Goal: Task Accomplishment & Management: Complete application form

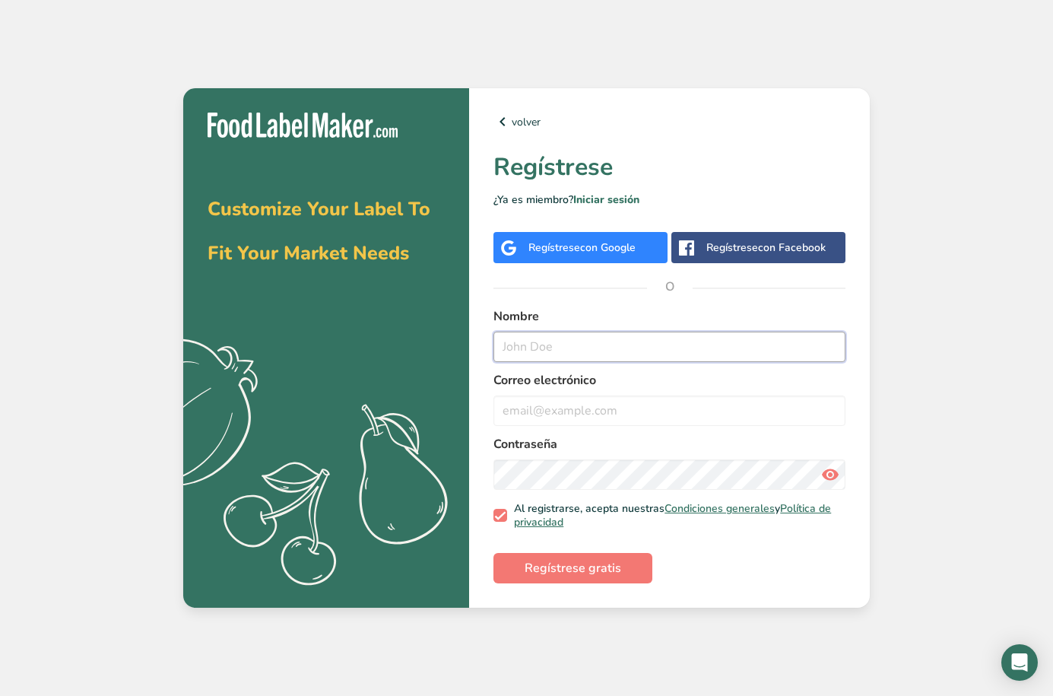
click at [544, 351] on input "text" at bounding box center [670, 347] width 352 height 30
type input "[PERSON_NAME]"
click at [576, 414] on input "email" at bounding box center [670, 410] width 352 height 30
type input "[EMAIL_ADDRESS][DOMAIN_NAME]"
drag, startPoint x: 570, startPoint y: 552, endPoint x: 578, endPoint y: 558, distance: 9.7
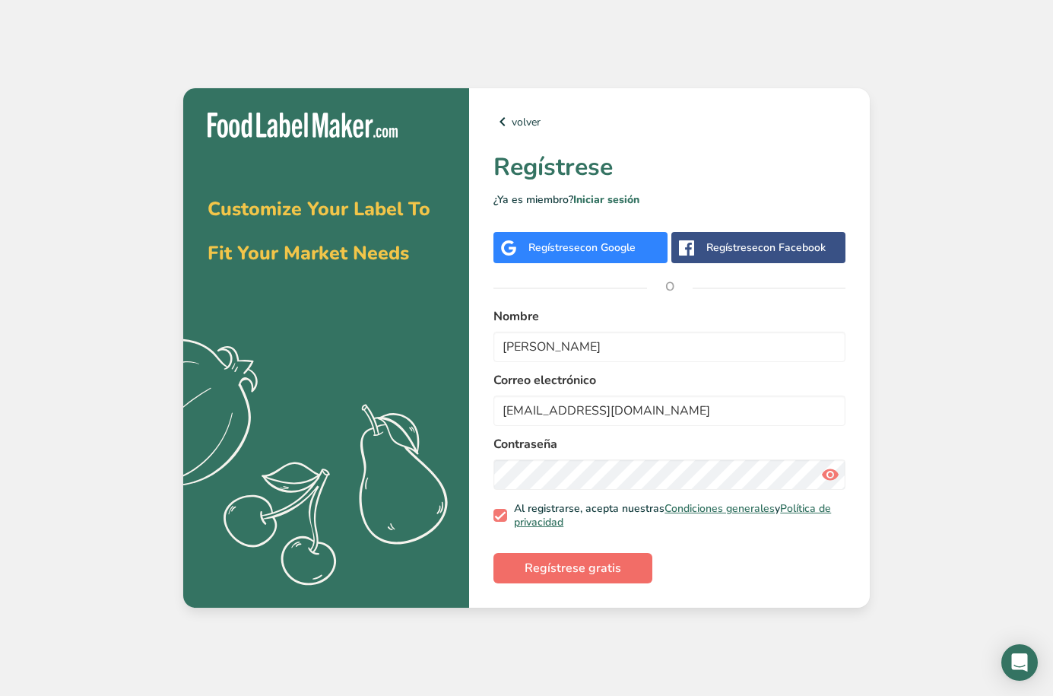
click at [571, 552] on form "Nombre [PERSON_NAME] Correo electrónico [EMAIL_ADDRESS][DOMAIN_NAME] Contraseña…" at bounding box center [670, 445] width 352 height 276
click at [579, 559] on span "Regístrese gratis" at bounding box center [573, 568] width 97 height 18
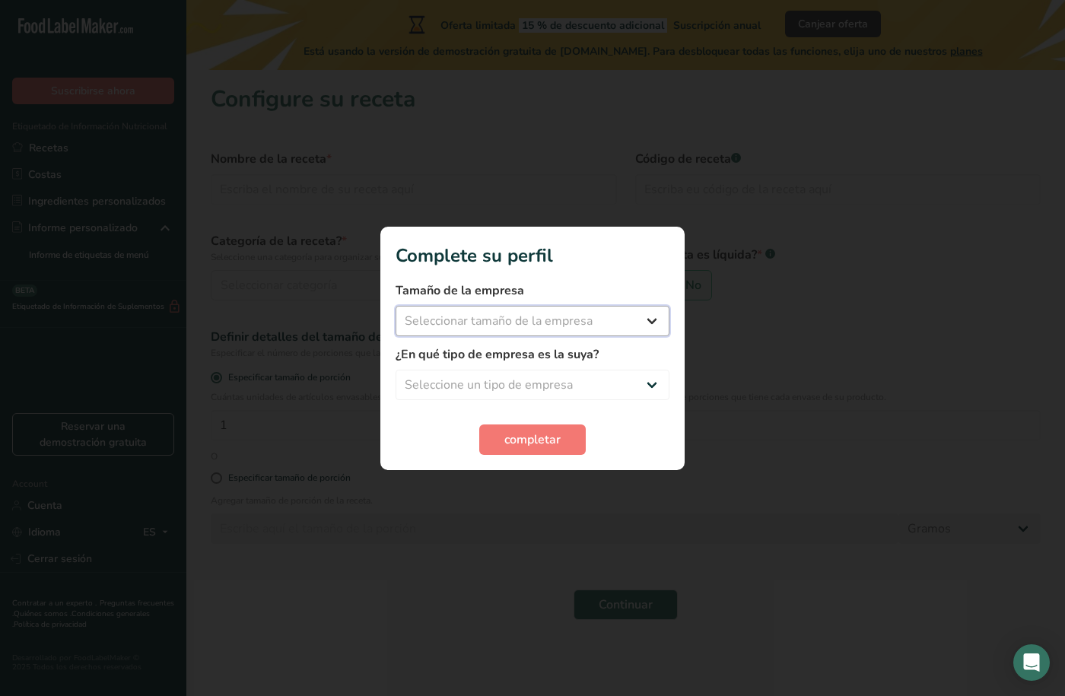
click at [614, 325] on select "Seleccionar tamaño de la empresa Menos de 10 empleados De 10 a 50 empleados De …" at bounding box center [532, 321] width 274 height 30
select select "1"
click at [395, 306] on select "Seleccionar tamaño de la empresa Menos de 10 empleados De 10 a 50 empleados De …" at bounding box center [532, 321] width 274 height 30
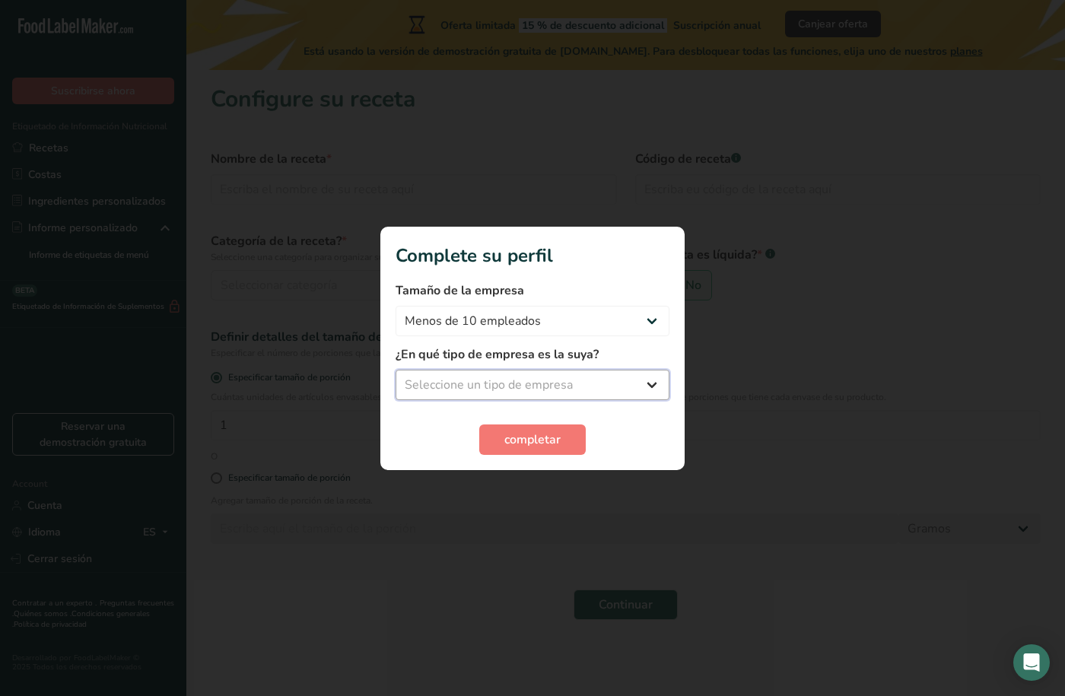
click at [547, 390] on select "Seleccione un tipo de empresa Fabricante de alimentos envasados Restaurante y c…" at bounding box center [532, 385] width 274 height 30
select select "8"
click at [395, 370] on select "Seleccione un tipo de empresa Fabricante de alimentos envasados Restaurante y c…" at bounding box center [532, 385] width 274 height 30
click at [557, 440] on span "completar" at bounding box center [532, 439] width 56 height 18
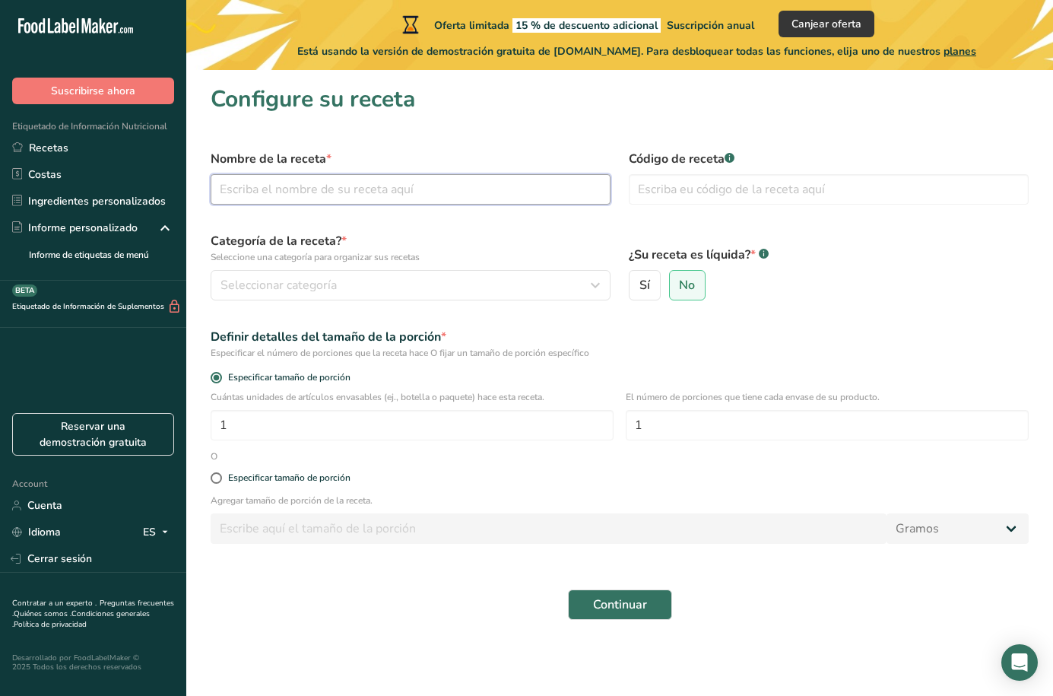
click at [382, 186] on input "text" at bounding box center [411, 189] width 400 height 30
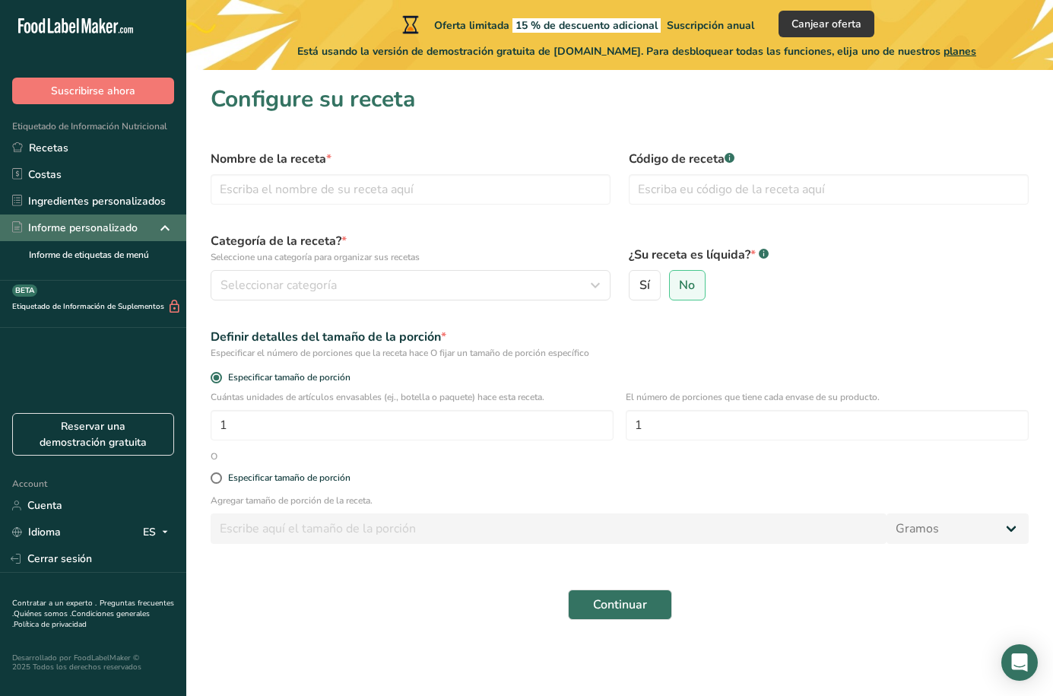
click at [144, 236] on div "Informe personalizado" at bounding box center [93, 227] width 186 height 27
click at [643, 286] on span "Sí" at bounding box center [645, 285] width 11 height 15
click at [640, 286] on input "Sí" at bounding box center [635, 286] width 10 height 10
radio input "true"
radio input "false"
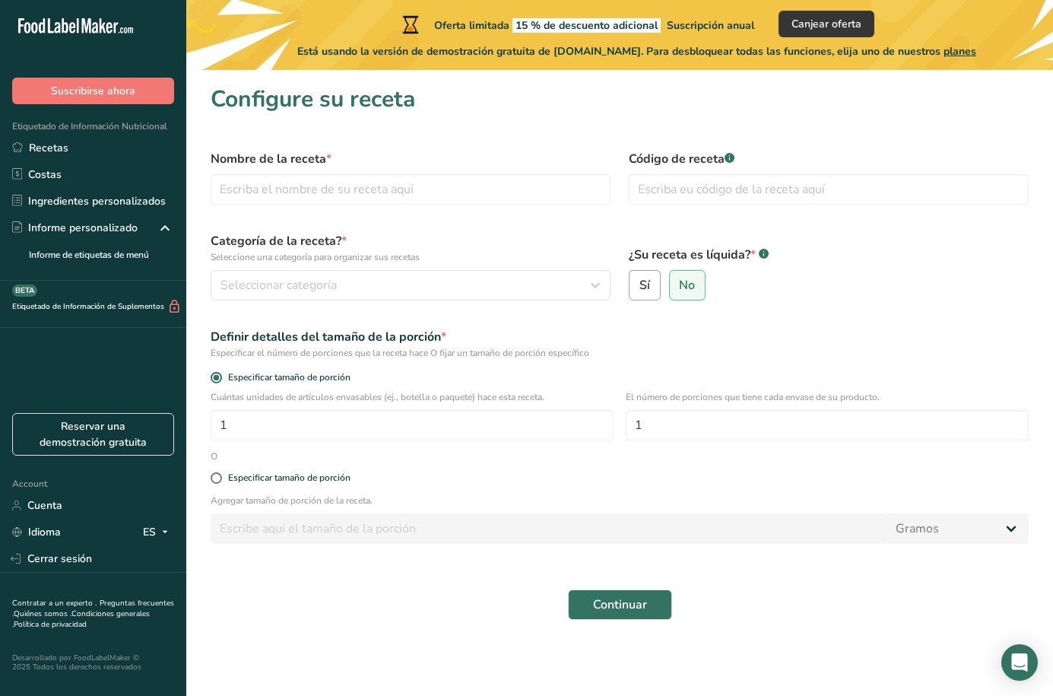
select select "22"
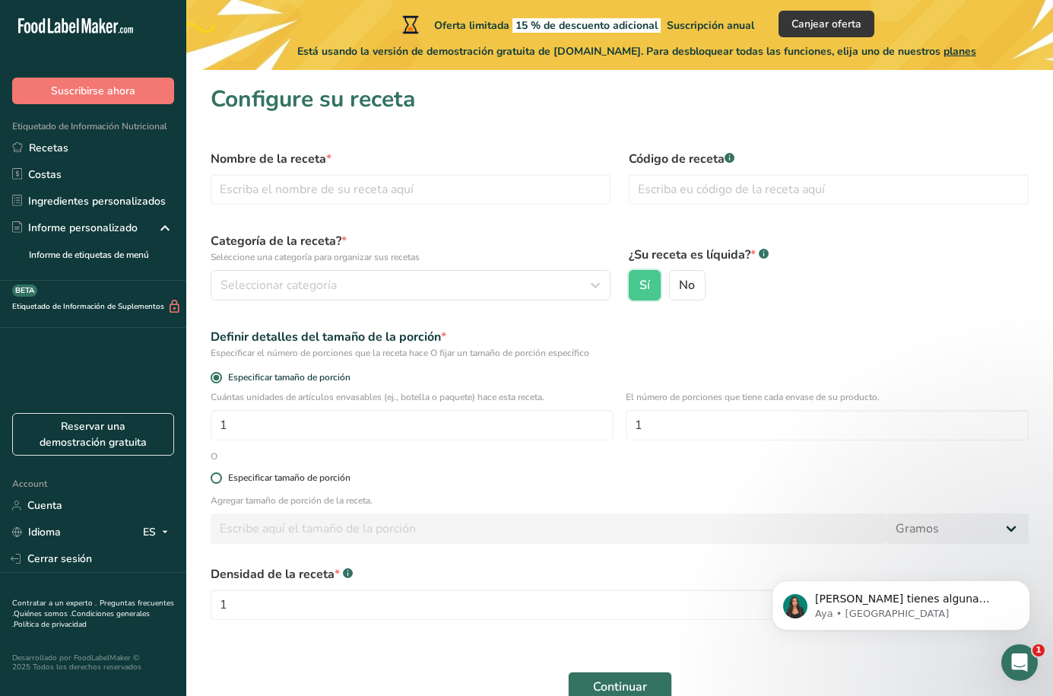
scroll to position [79, 0]
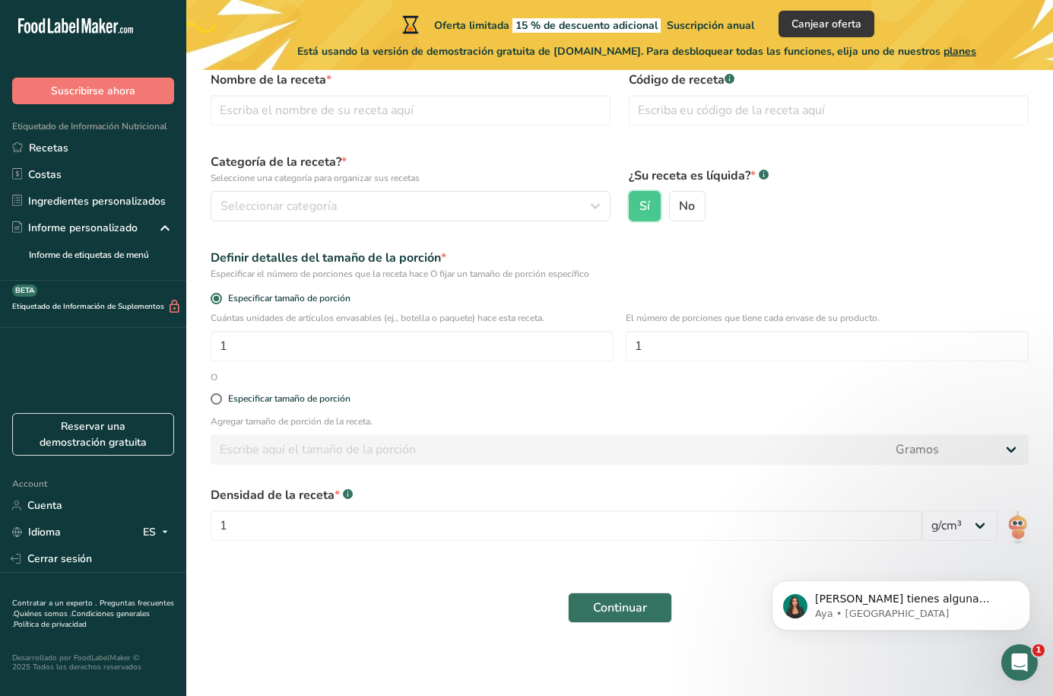
click at [912, 527] on div "[PERSON_NAME] tienes alguna pregunta no dudes en consultarnos. ¡Estamos aquí pa…" at bounding box center [901, 535] width 280 height 190
click at [957, 520] on div "[PERSON_NAME] tienes alguna pregunta no dudes en consultarnos. ¡Estamos aquí pa…" at bounding box center [901, 535] width 280 height 190
click at [1029, 670] on div "Abrir Intercom Messenger" at bounding box center [1020, 662] width 50 height 50
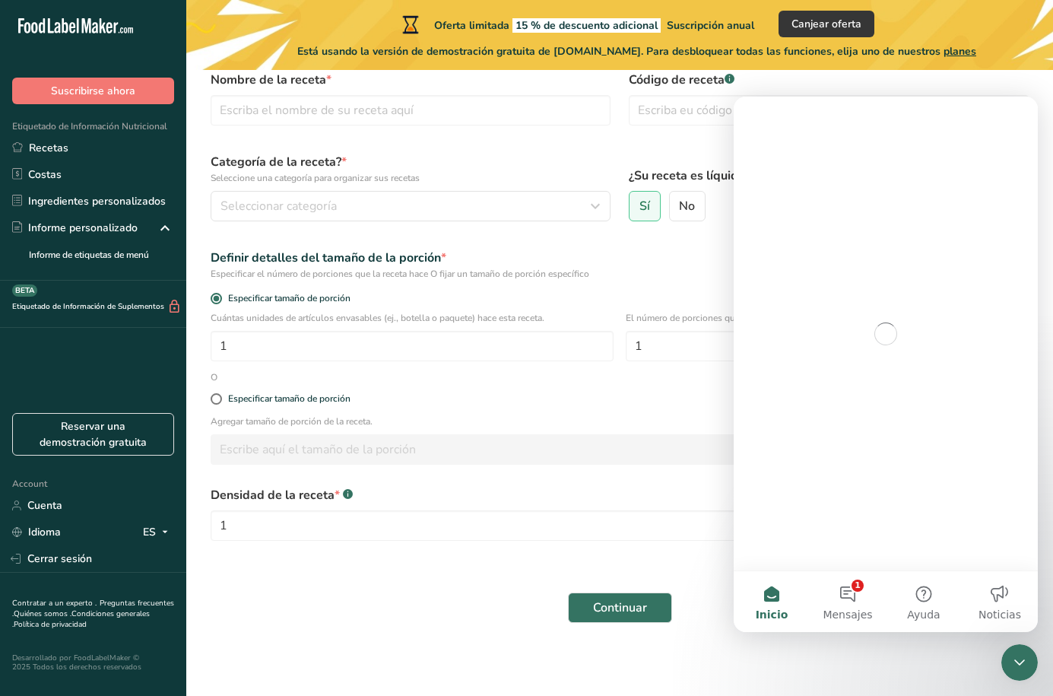
scroll to position [0, 0]
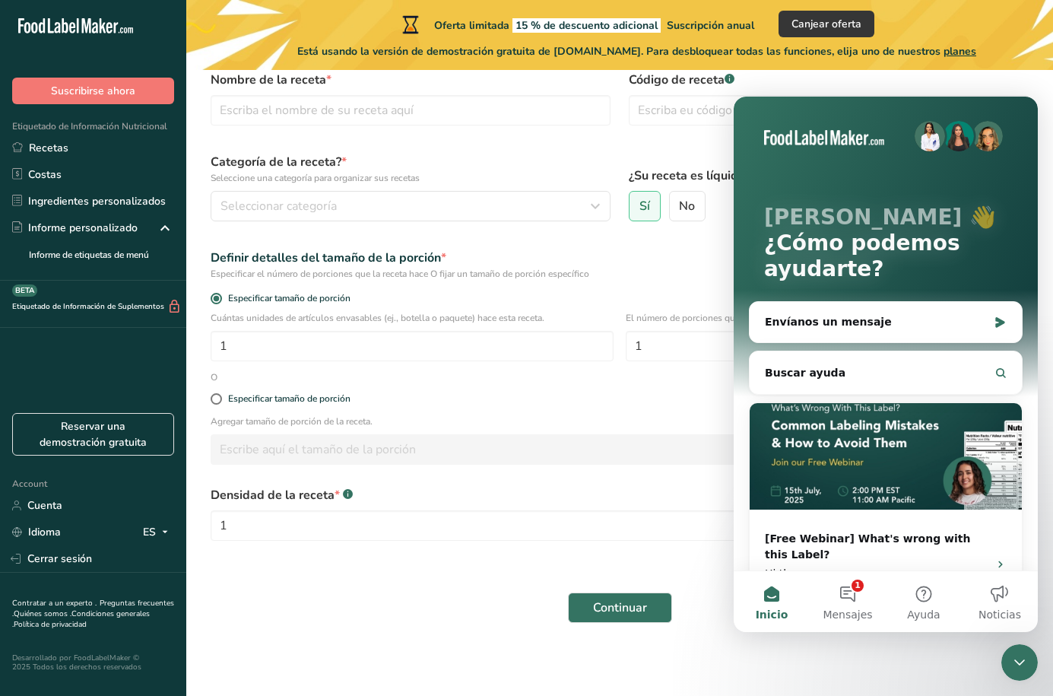
click at [702, 579] on form "Nombre de la receta * Código de receta .a-a{fill:#347362;}.b-a{fill:#fff;} Cate…" at bounding box center [620, 347] width 836 height 570
drag, startPoint x: 1021, startPoint y: 653, endPoint x: 1947, endPoint y: 1268, distance: 1110.8
click at [1021, 653] on icon "Cerrar Intercom Messenger" at bounding box center [1020, 662] width 18 height 18
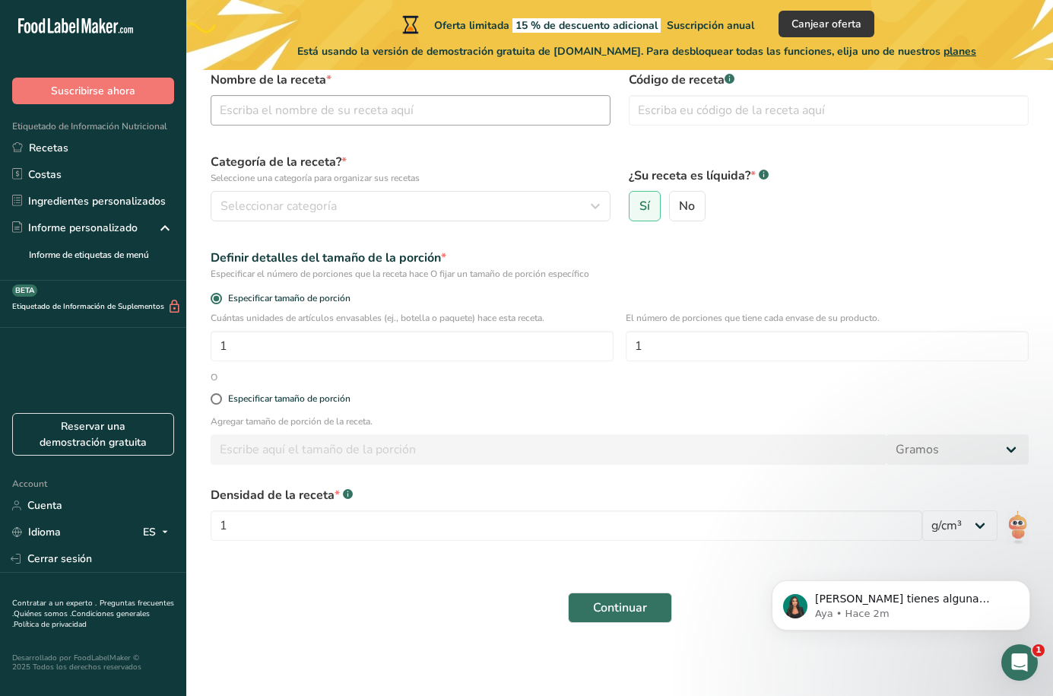
click at [359, 113] on input "text" at bounding box center [411, 110] width 400 height 30
type input "Nutrishot"
click at [348, 198] on div "Seleccionar categoría" at bounding box center [406, 206] width 371 height 18
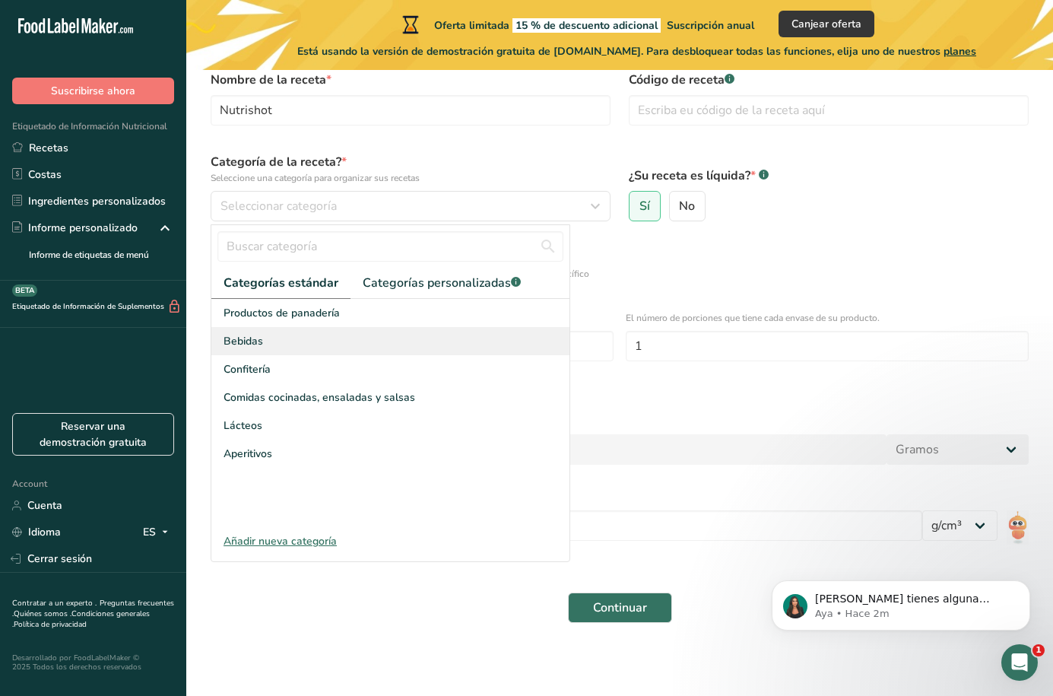
click at [308, 329] on div "Bebidas" at bounding box center [390, 341] width 358 height 28
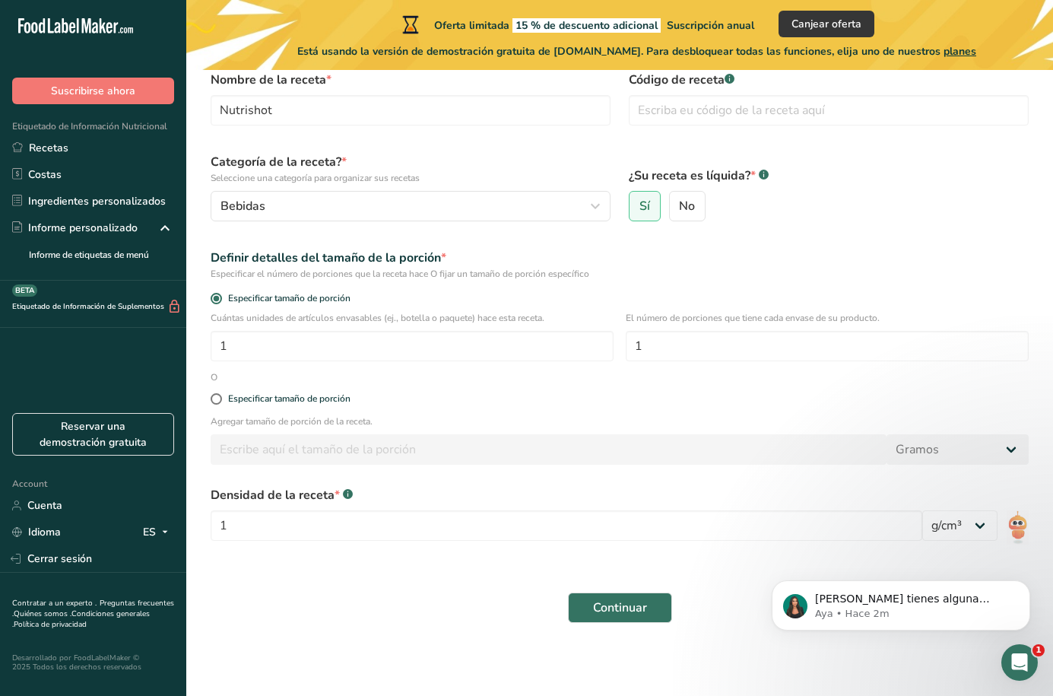
scroll to position [3, 0]
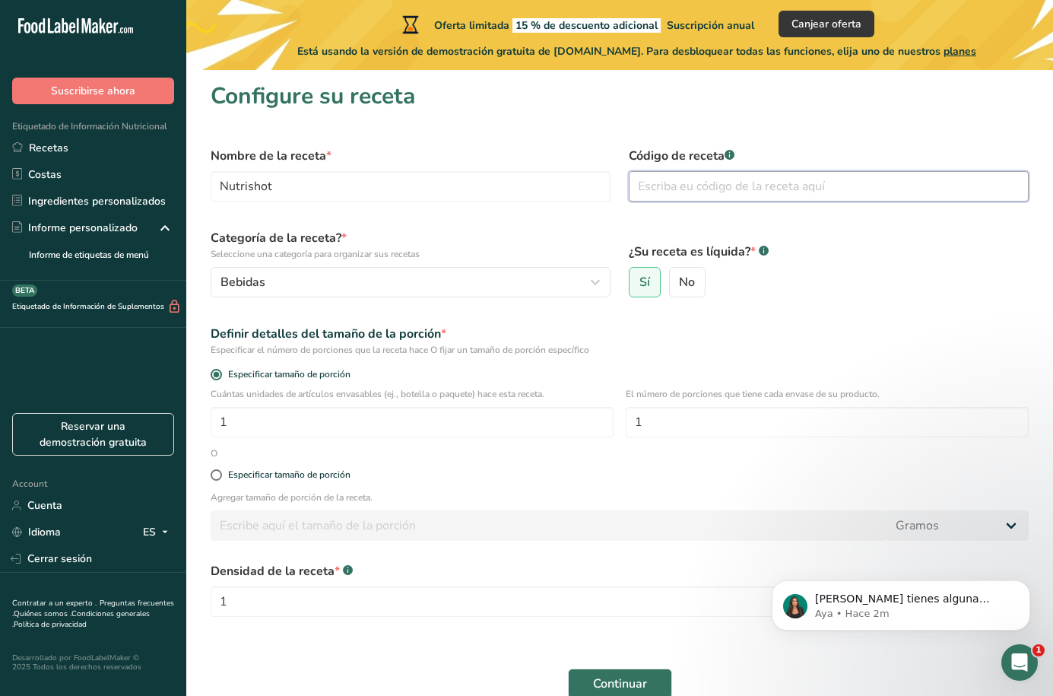
click at [689, 188] on input "text" at bounding box center [829, 186] width 400 height 30
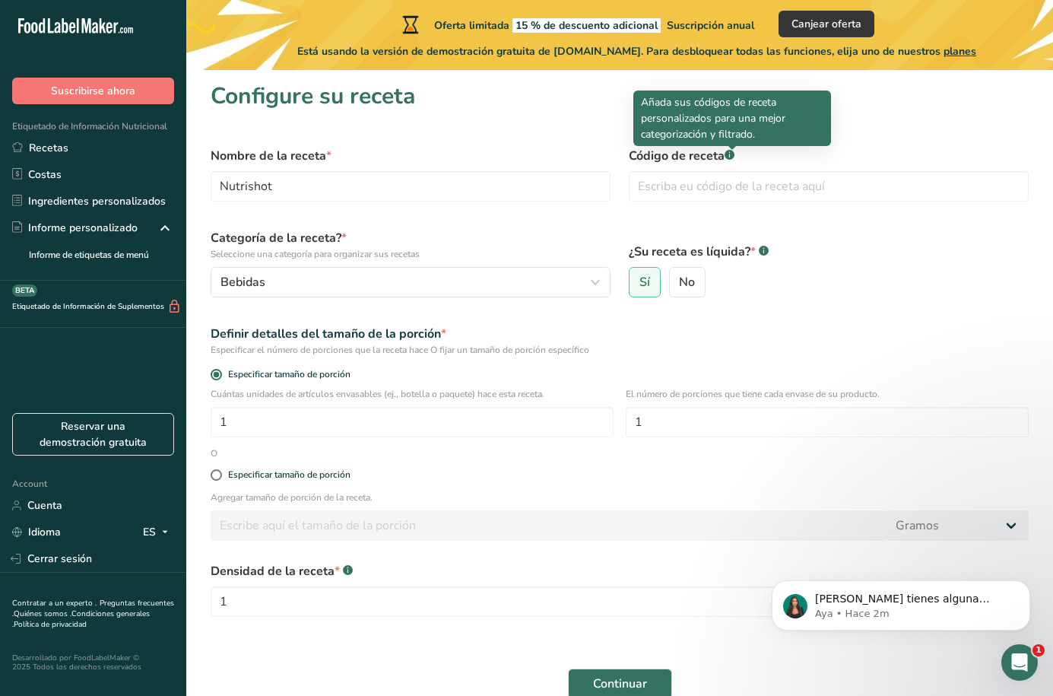
click at [732, 154] on rect at bounding box center [730, 155] width 10 height 10
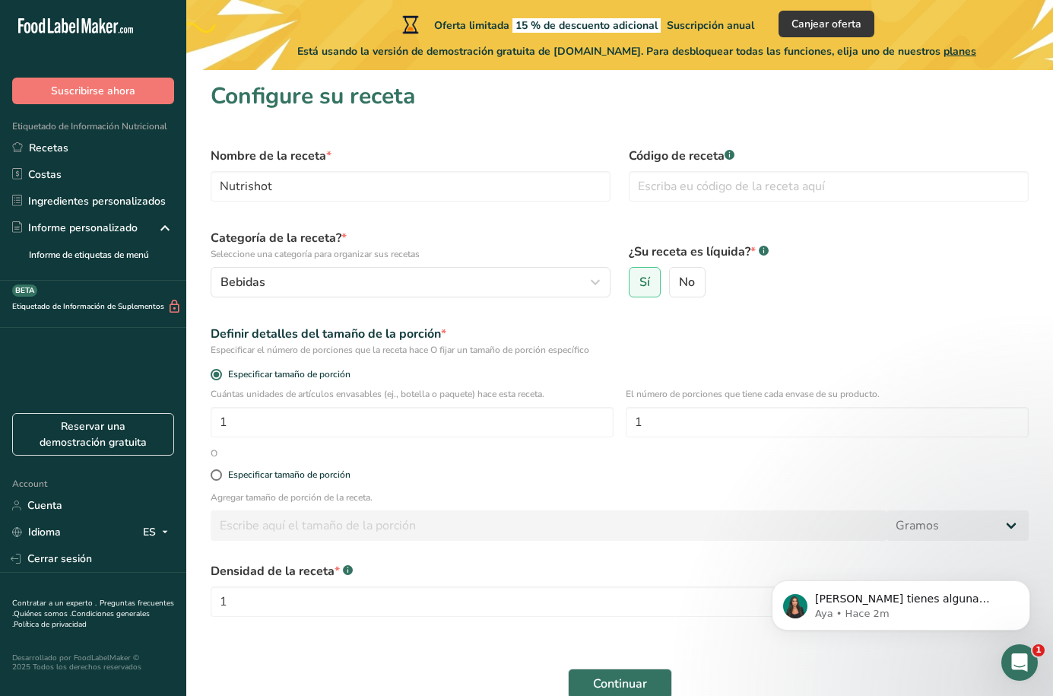
click at [732, 154] on rect at bounding box center [730, 155] width 10 height 10
click at [730, 182] on input "text" at bounding box center [829, 186] width 400 height 30
type input "001"
click at [366, 421] on input "1" at bounding box center [412, 422] width 403 height 30
type input "15"
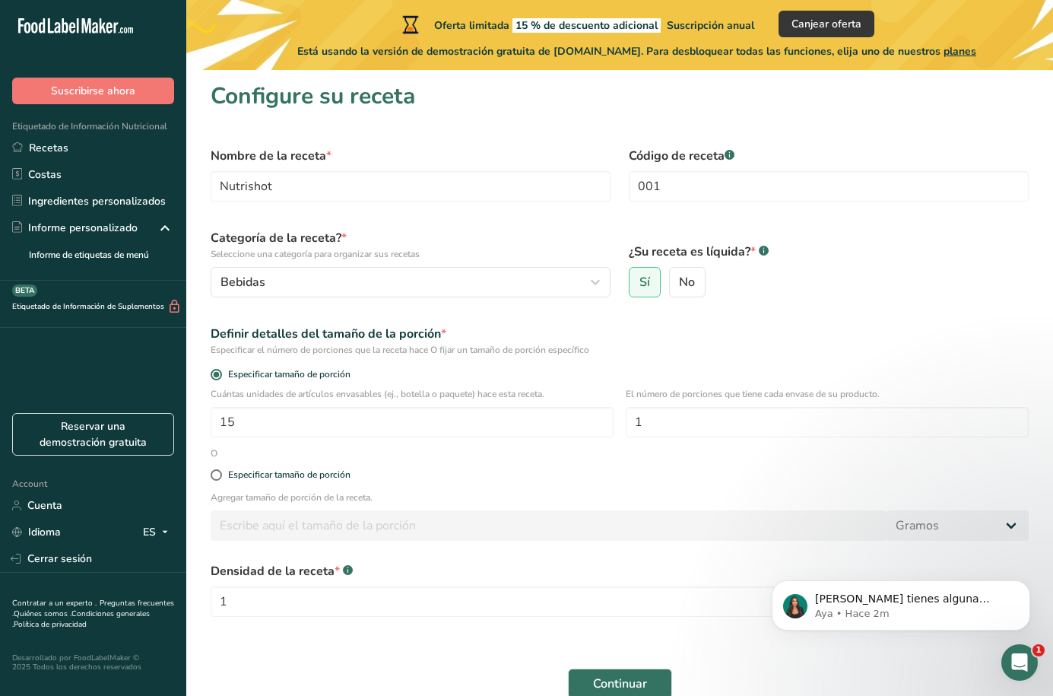
click at [589, 508] on div "Agregar tamaño de porción de la receta. [GEOGRAPHIC_DATA] kg mg mcg libras onza…" at bounding box center [620, 519] width 836 height 59
click at [706, 427] on input "1" at bounding box center [827, 422] width 403 height 30
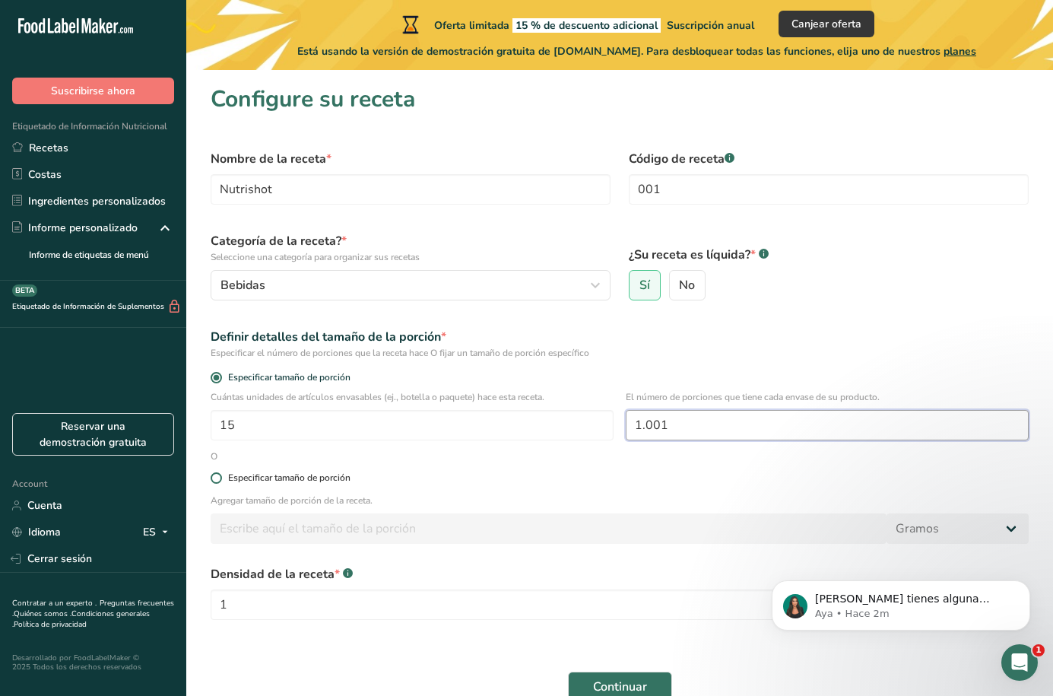
type input "1.001"
click at [227, 483] on span "Especificar tamaño de porción" at bounding box center [286, 477] width 129 height 11
click at [221, 483] on input "Especificar tamaño de porción" at bounding box center [216, 478] width 10 height 10
radio input "true"
radio input "false"
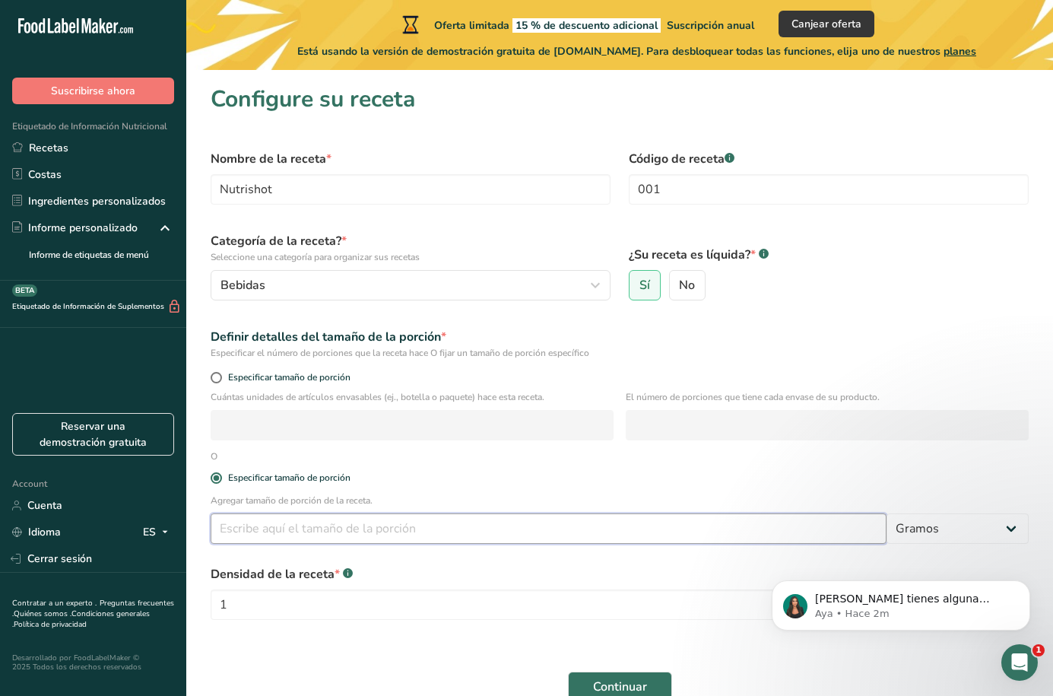
click at [238, 528] on input "number" at bounding box center [549, 528] width 676 height 30
type input "6"
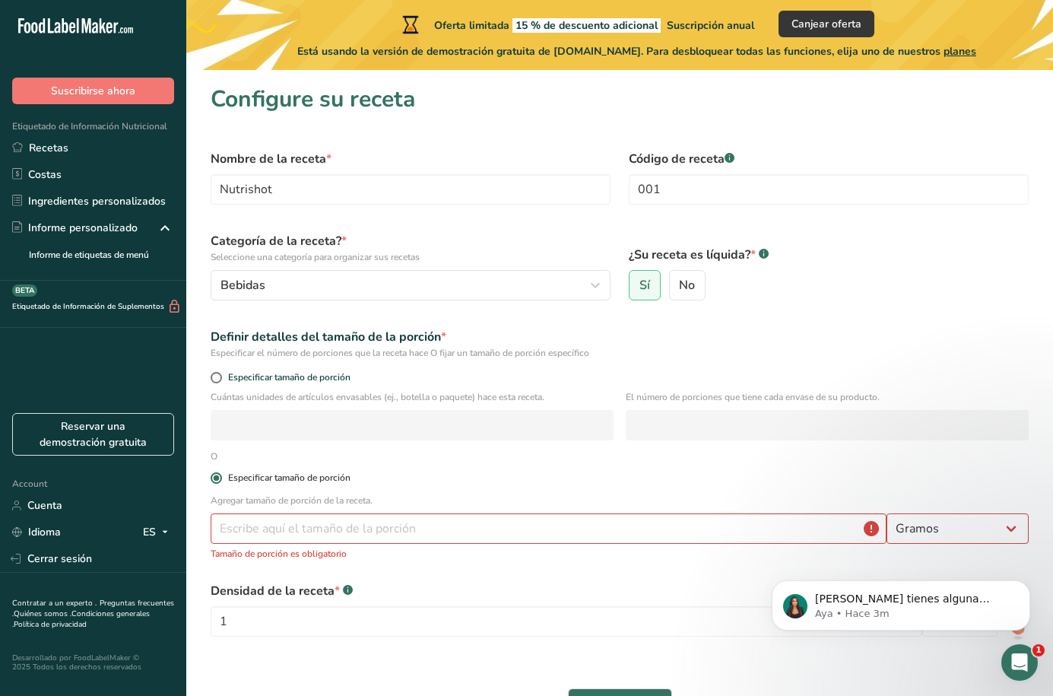
click at [212, 477] on span at bounding box center [216, 477] width 11 height 11
click at [212, 477] on input "Especificar tamaño de porción" at bounding box center [216, 478] width 10 height 10
click at [214, 475] on span at bounding box center [216, 477] width 11 height 11
click at [214, 475] on input "Especificar tamaño de porción" at bounding box center [216, 478] width 10 height 10
click at [209, 447] on div "Cuántas unidades de artículos envasables (ej., botella o paquete) hace esta rec…" at bounding box center [620, 419] width 836 height 59
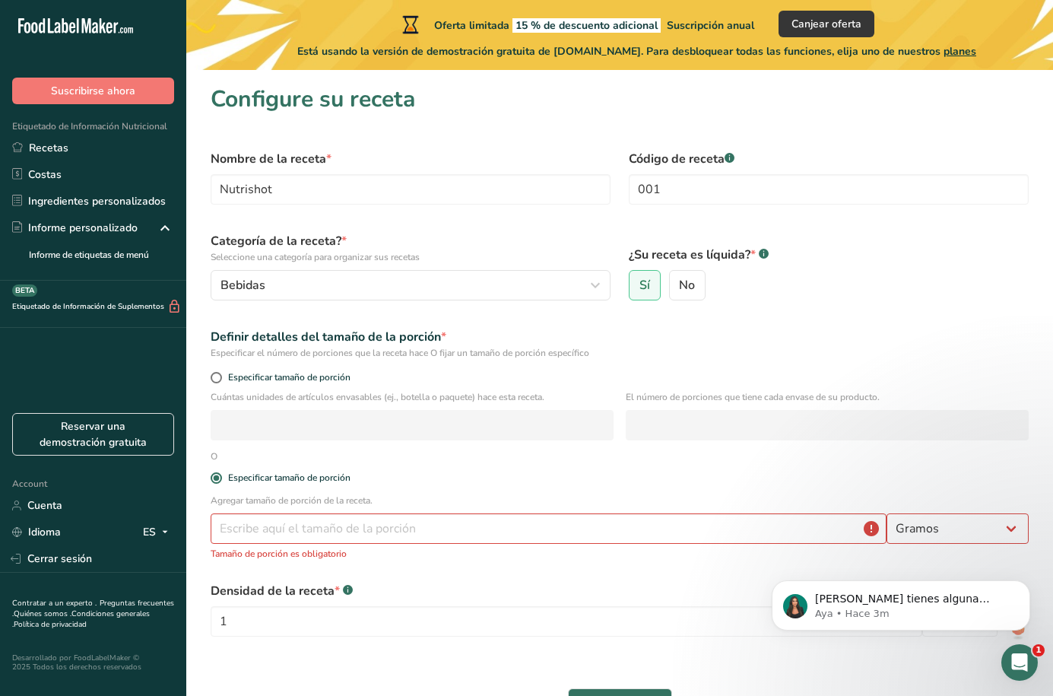
click at [209, 453] on div "O" at bounding box center [214, 456] width 25 height 14
click at [214, 455] on div "O" at bounding box center [214, 456] width 25 height 14
click at [214, 457] on div "O" at bounding box center [214, 456] width 25 height 14
click at [221, 479] on span at bounding box center [216, 477] width 11 height 11
click at [221, 479] on input "Especificar tamaño de porción" at bounding box center [216, 478] width 10 height 10
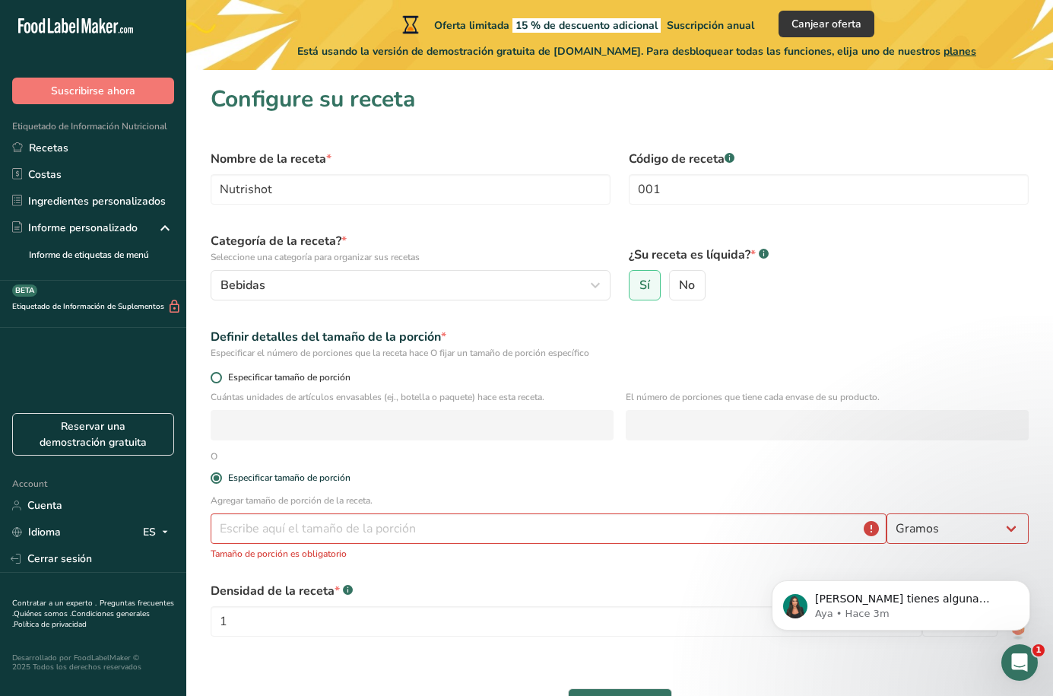
click at [219, 370] on div "Especificar tamaño de porción" at bounding box center [620, 379] width 836 height 21
click at [217, 378] on span at bounding box center [216, 377] width 11 height 11
click at [217, 378] on input "Especificar tamaño de porción" at bounding box center [216, 378] width 10 height 10
radio input "true"
radio input "false"
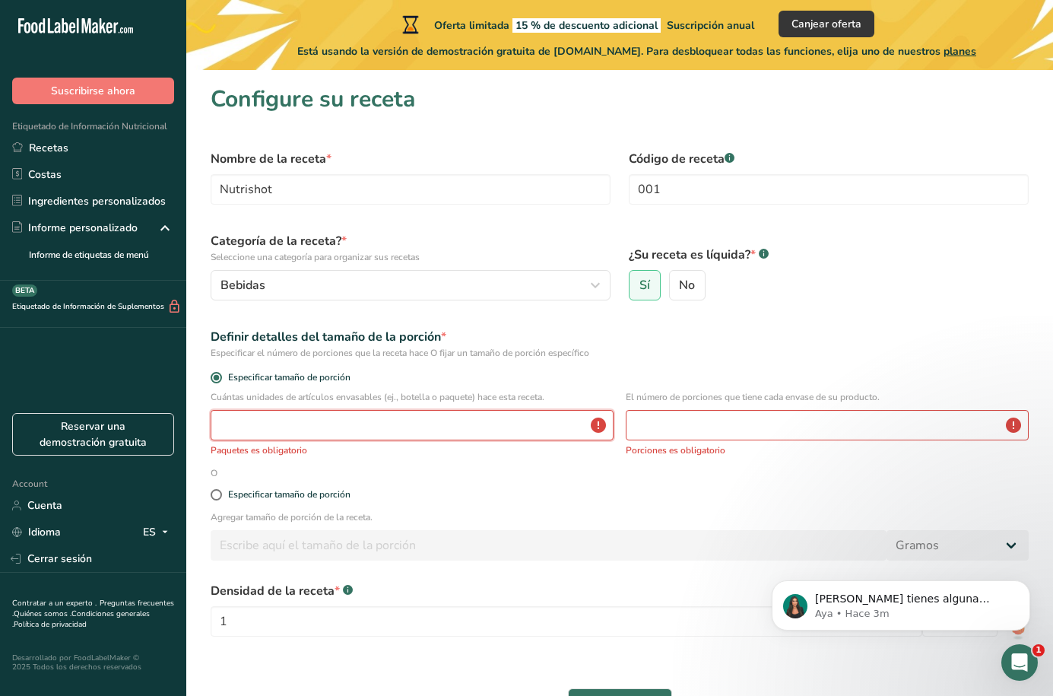
click at [266, 417] on input "number" at bounding box center [412, 425] width 403 height 30
type input "1"
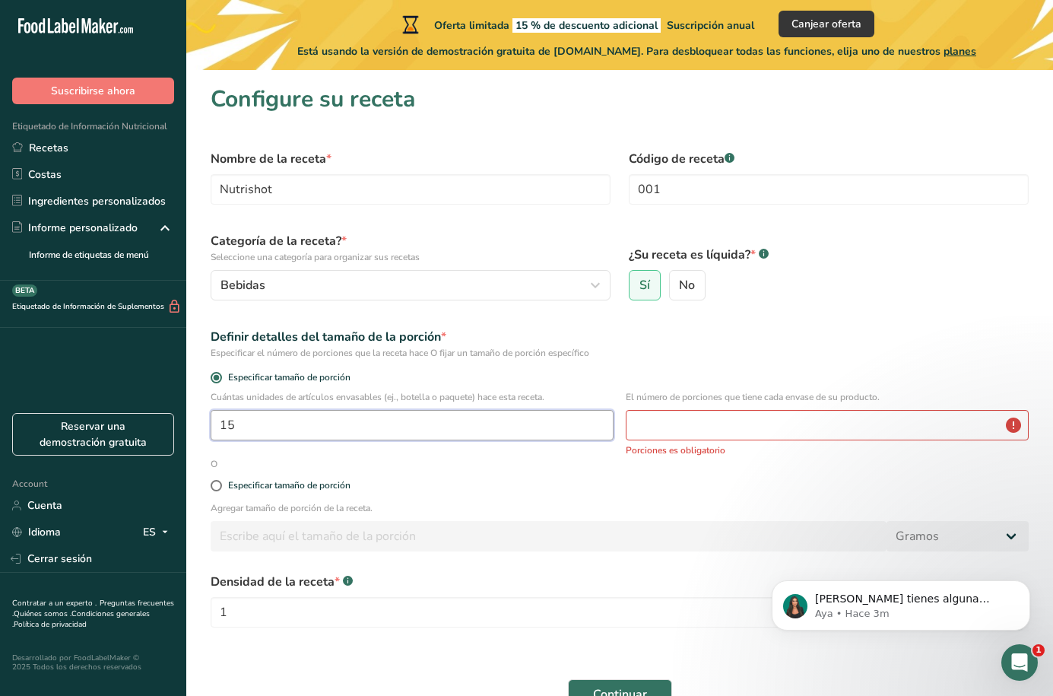
type input "15"
click at [723, 416] on input "number" at bounding box center [827, 425] width 403 height 30
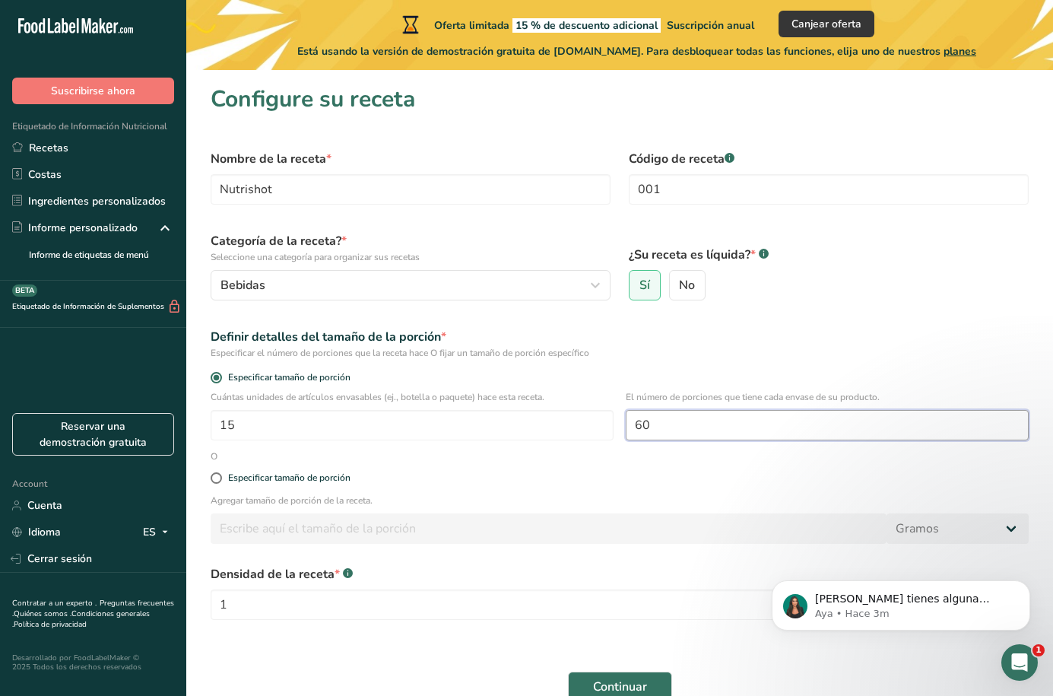
type input "60"
click at [691, 455] on form "Nombre de la receta * Nutrishot Código de receta .a-a{fill:#347362;}.b-a{fill:#…" at bounding box center [620, 426] width 836 height 570
click at [966, 557] on body "[PERSON_NAME] tienes alguna pregunta no dudes en consultarnos. ¡Estamos aquí pa…" at bounding box center [901, 601] width 292 height 94
click at [219, 476] on span at bounding box center [216, 477] width 11 height 11
click at [219, 476] on input "Especificar tamaño de porción" at bounding box center [216, 478] width 10 height 10
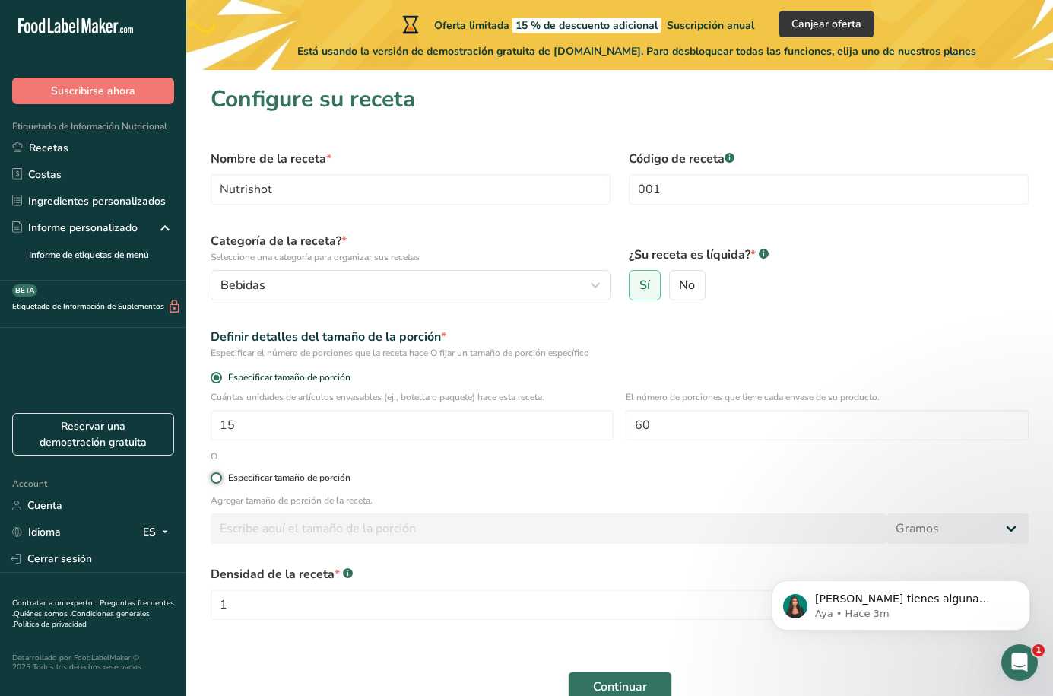
radio input "true"
radio input "false"
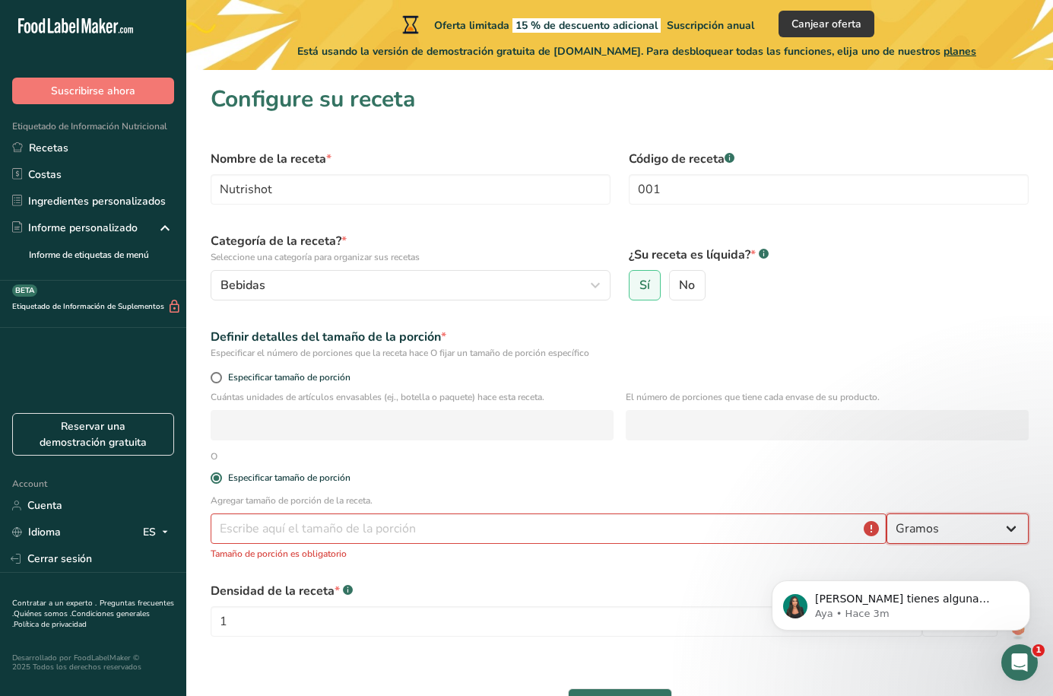
click at [1022, 540] on select "Gramos kg mg mcg libras onza [GEOGRAPHIC_DATA] mL onza líquida [GEOGRAPHIC_DATA…" at bounding box center [958, 528] width 142 height 30
select select "17"
click at [887, 513] on select "Gramos kg mg mcg libras onza [GEOGRAPHIC_DATA] mL onza líquida [GEOGRAPHIC_DATA…" at bounding box center [958, 528] width 142 height 30
click at [630, 534] on input "number" at bounding box center [549, 528] width 676 height 30
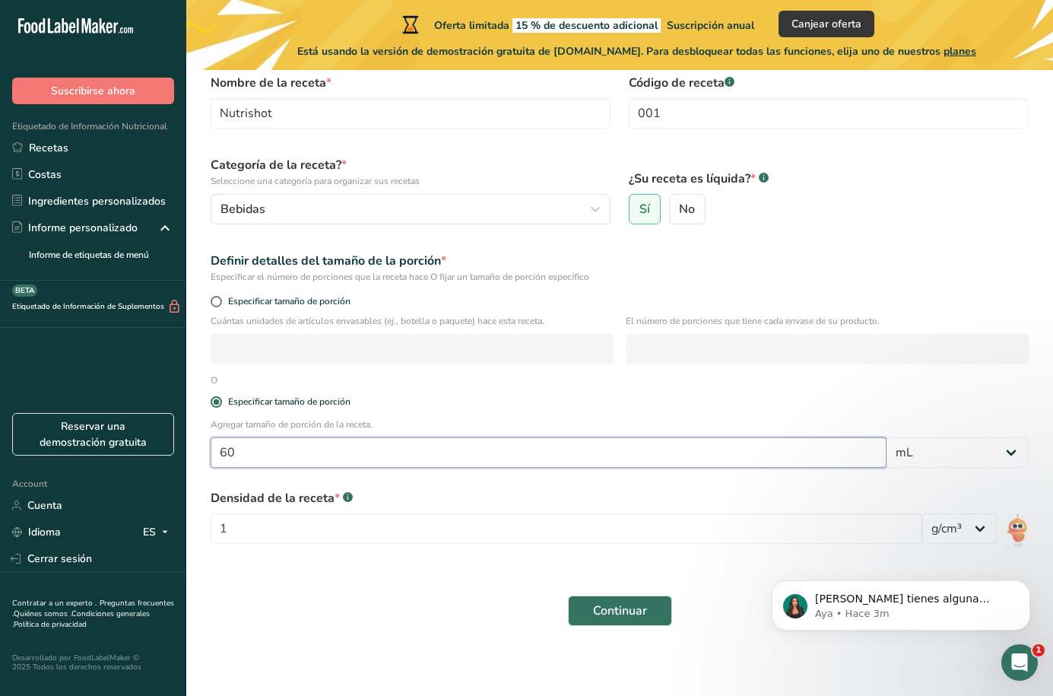
scroll to position [79, 0]
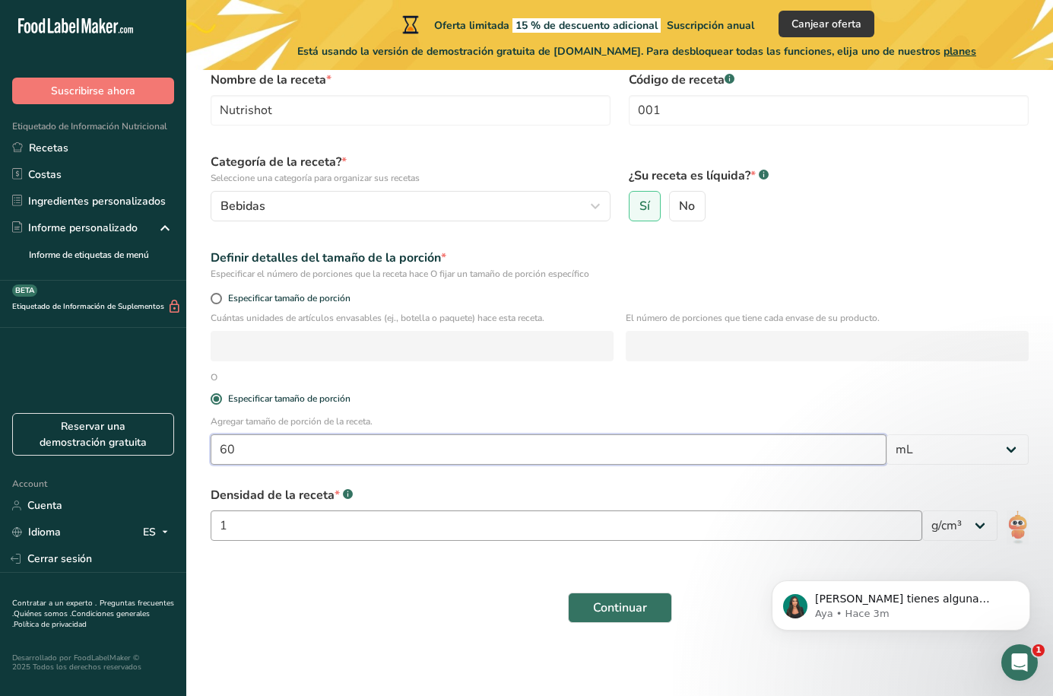
type input "60"
click at [328, 514] on input "1" at bounding box center [567, 525] width 712 height 30
click at [949, 539] on select "lb/pie³ g/cm³" at bounding box center [959, 525] width 75 height 30
click at [954, 525] on select "lb/pie³ g/cm³" at bounding box center [959, 525] width 75 height 30
click at [944, 513] on select "lb/pie³ g/cm³" at bounding box center [959, 525] width 75 height 30
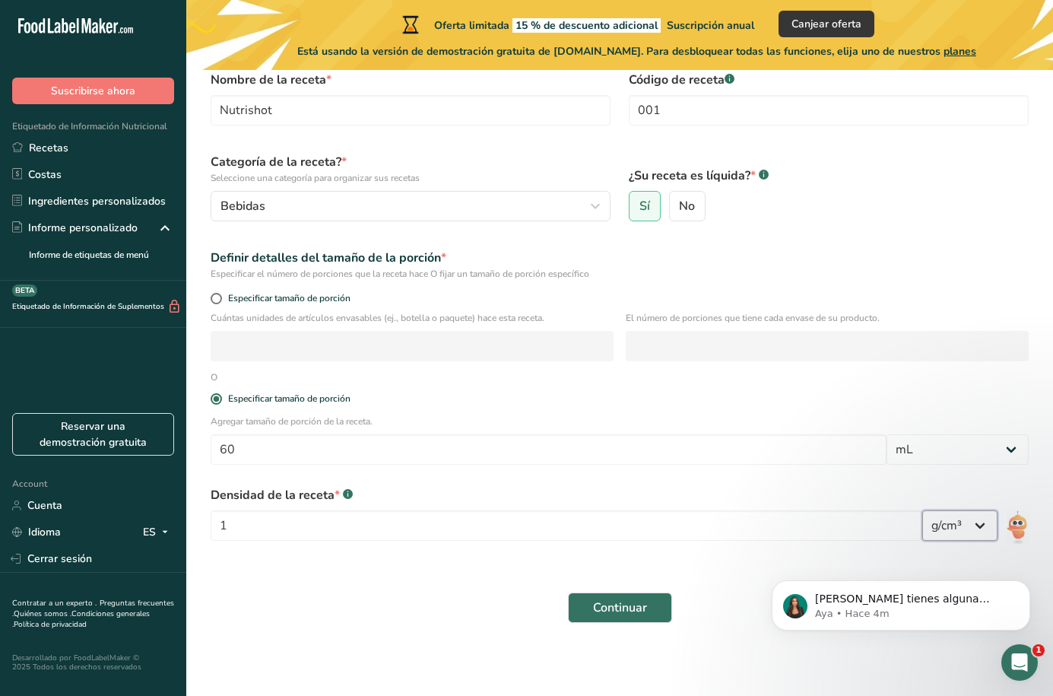
click at [943, 519] on select "lb/pie³ g/cm³" at bounding box center [959, 525] width 75 height 30
click at [605, 603] on span "Continuar" at bounding box center [620, 607] width 54 height 18
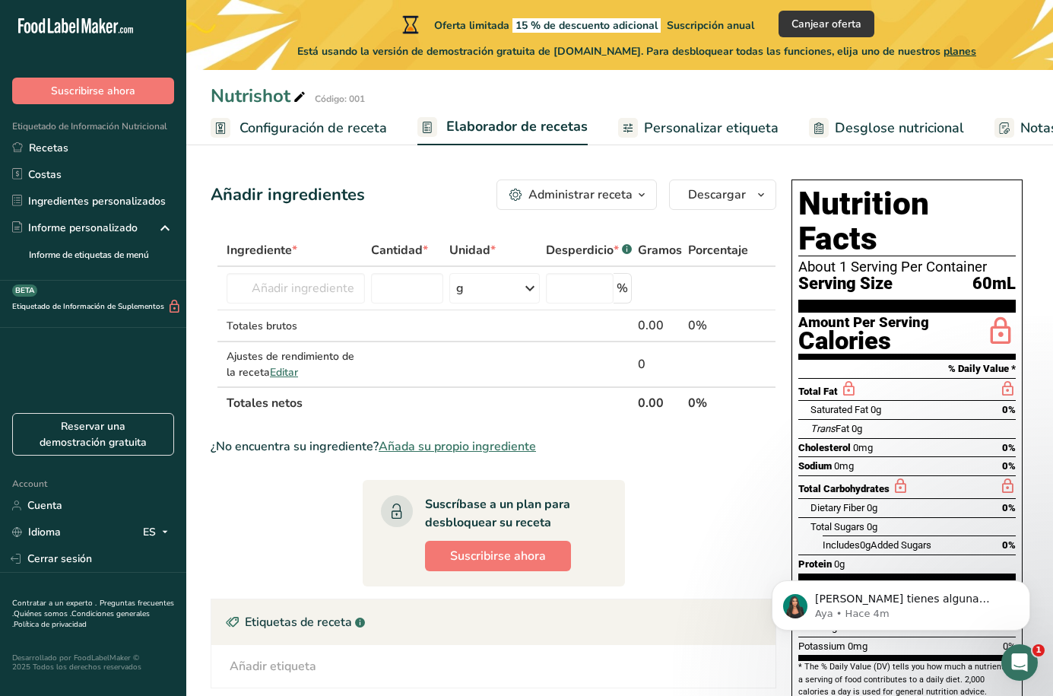
click at [705, 136] on span "Personalizar etiqueta" at bounding box center [711, 128] width 135 height 21
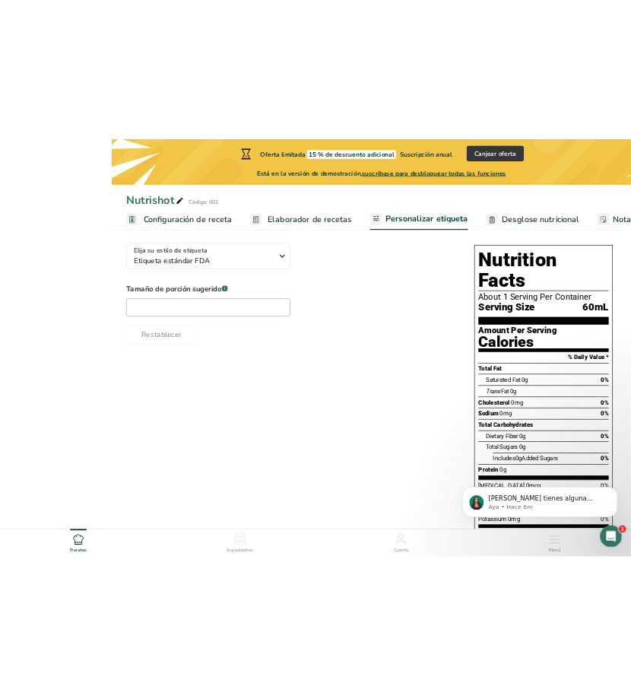
scroll to position [109, 0]
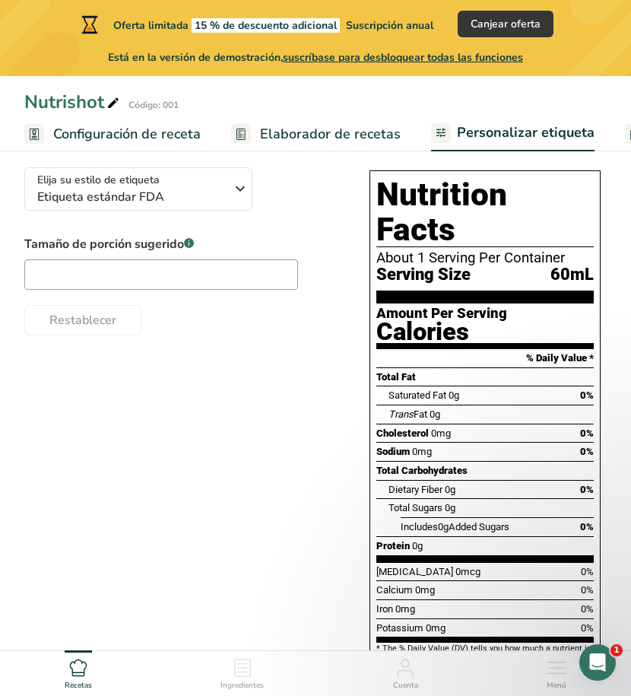
click at [598, 664] on icon "Abrir Intercom Messenger" at bounding box center [597, 662] width 11 height 12
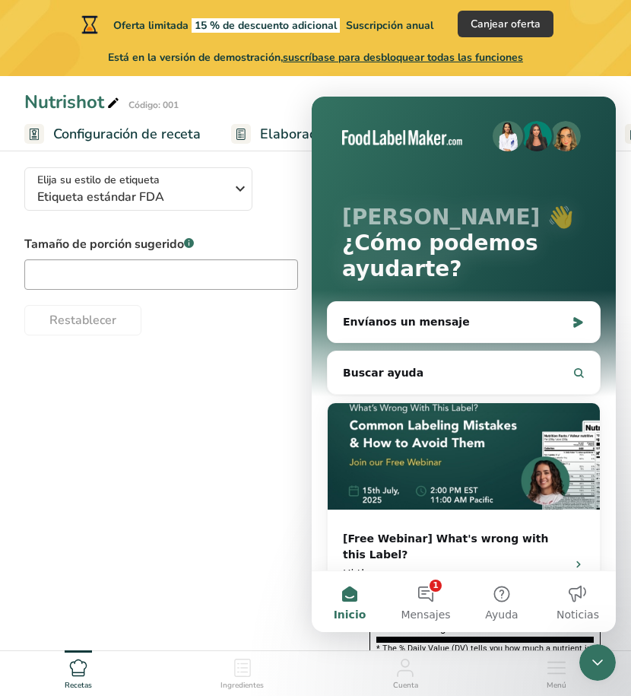
click at [598, 661] on icon "Cerrar Intercom Messenger" at bounding box center [598, 662] width 18 height 18
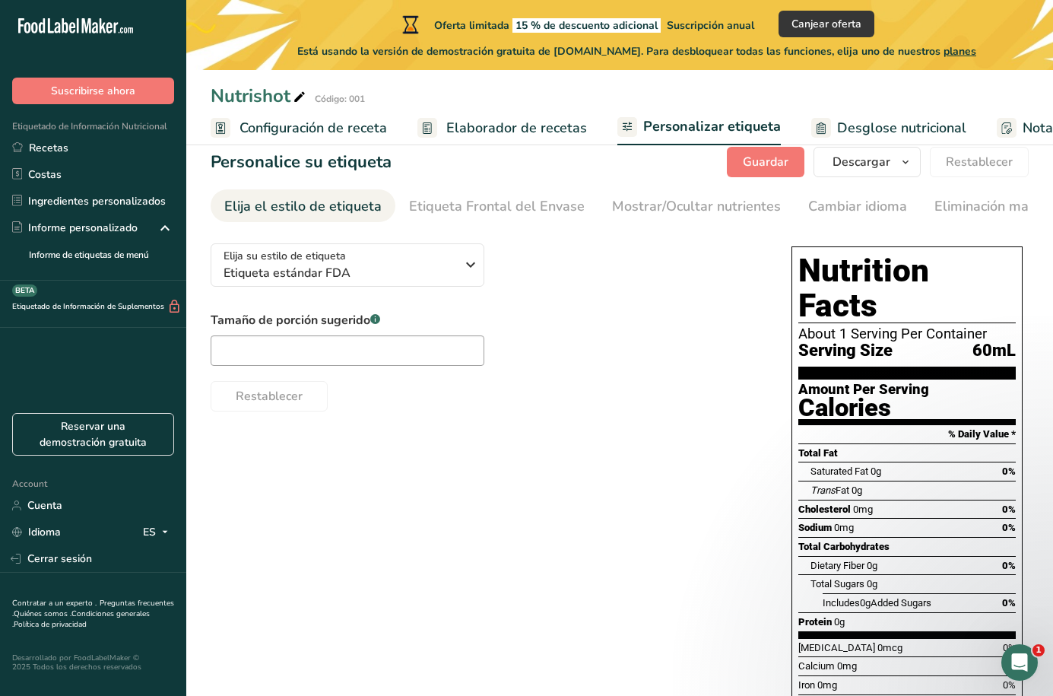
scroll to position [103, 0]
